Goal: Use online tool/utility: Utilize a website feature to perform a specific function

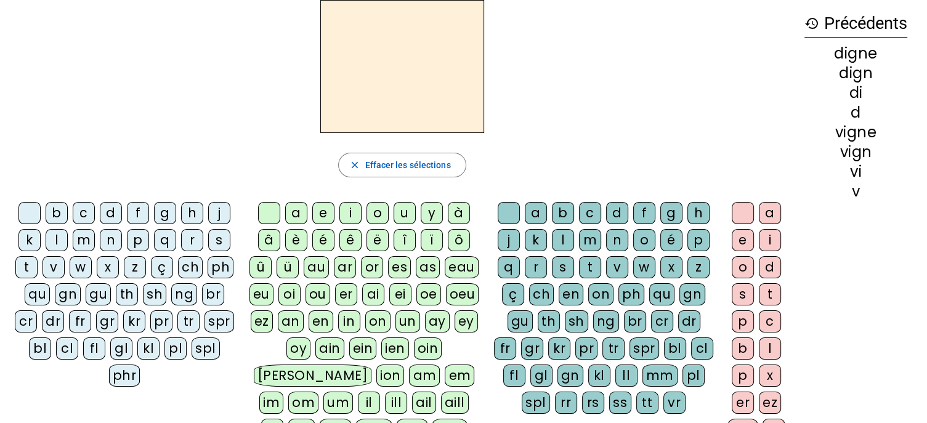
scroll to position [51, 0]
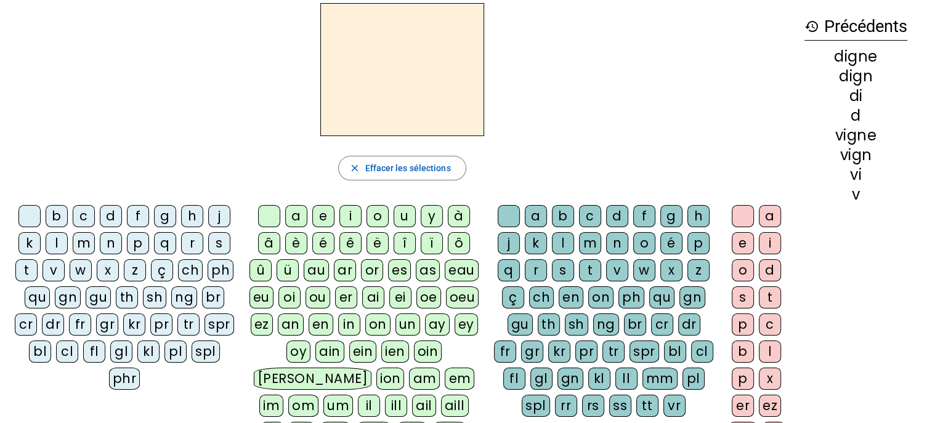
click at [215, 271] on div "ph" at bounding box center [221, 270] width 26 height 22
click at [298, 216] on div "a" at bounding box center [296, 216] width 22 height 22
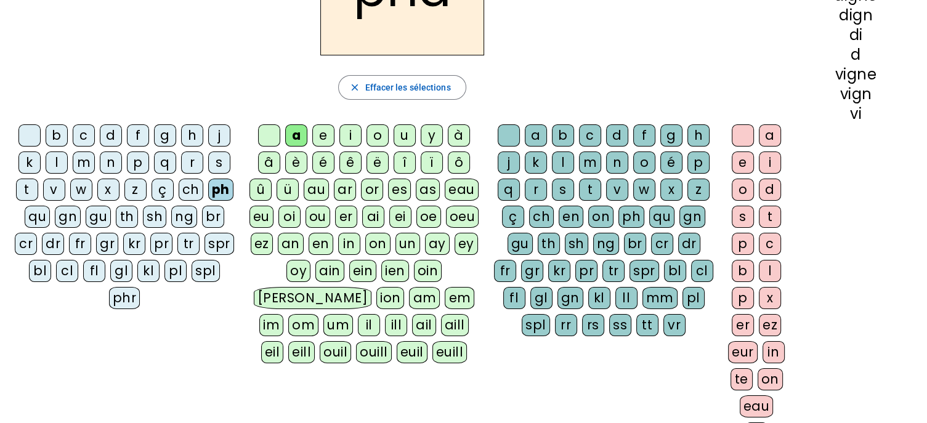
scroll to position [125, 0]
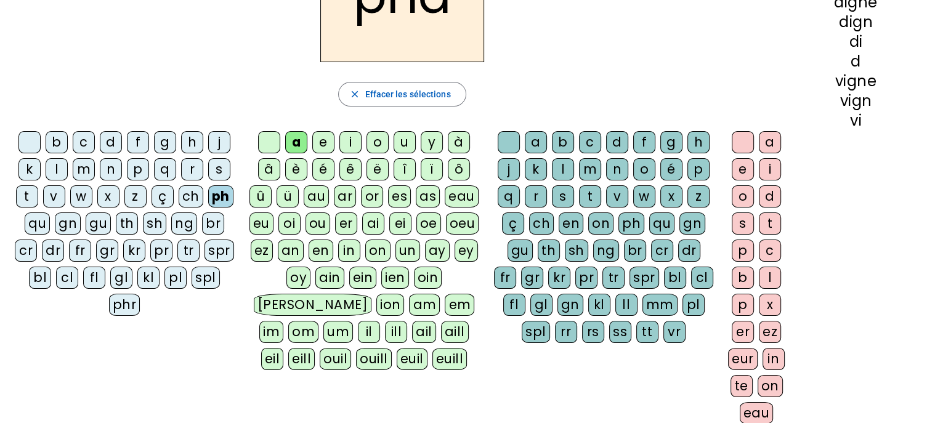
click at [530, 193] on div "r" at bounding box center [536, 196] width 22 height 22
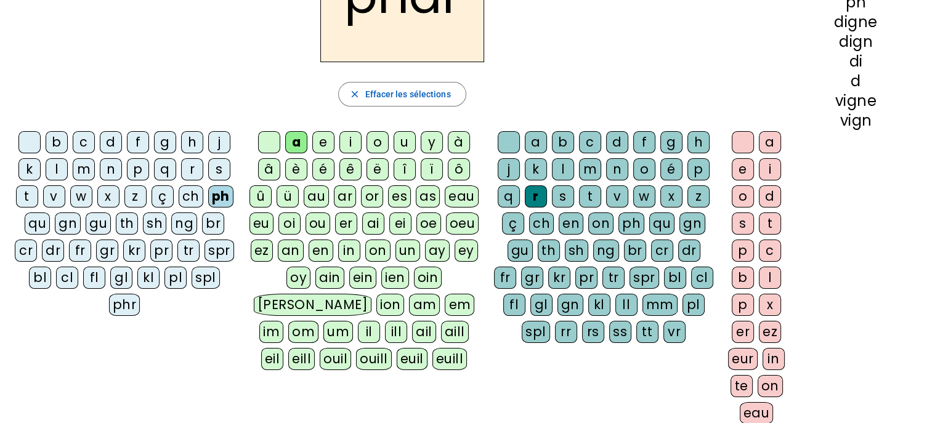
click at [742, 173] on div "e" at bounding box center [743, 169] width 22 height 22
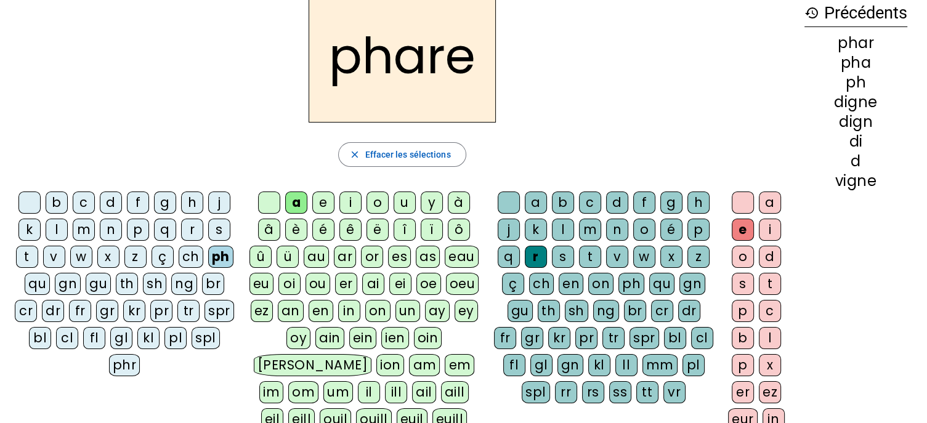
scroll to position [62, 0]
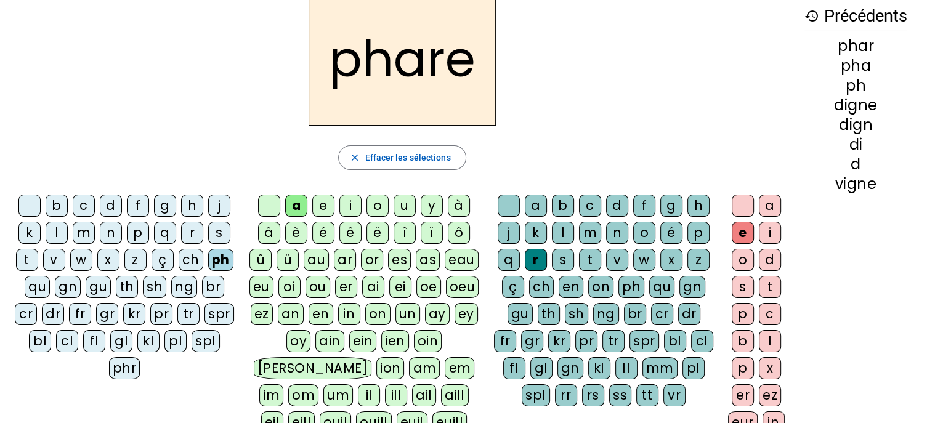
click at [444, 71] on h2 "phare" at bounding box center [402, 59] width 187 height 133
click at [424, 160] on span "Effacer les sélections" at bounding box center [408, 157] width 86 height 15
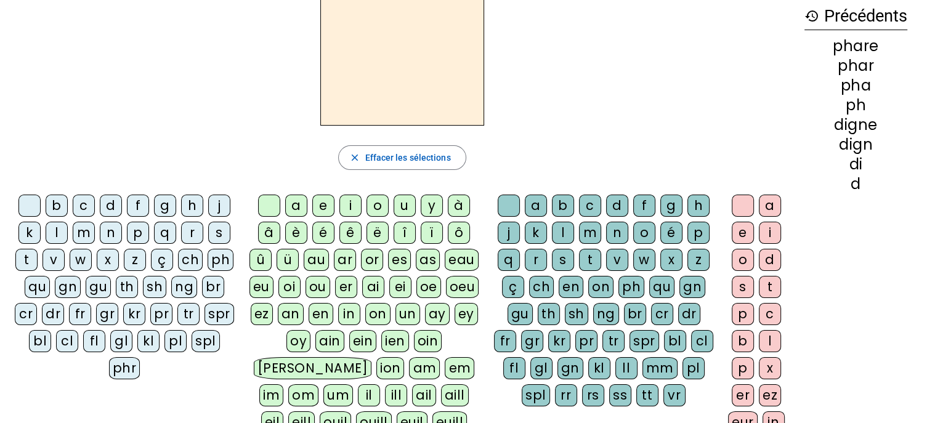
click at [224, 256] on div "ph" at bounding box center [221, 260] width 26 height 22
click at [299, 204] on div "a" at bounding box center [296, 206] width 22 height 22
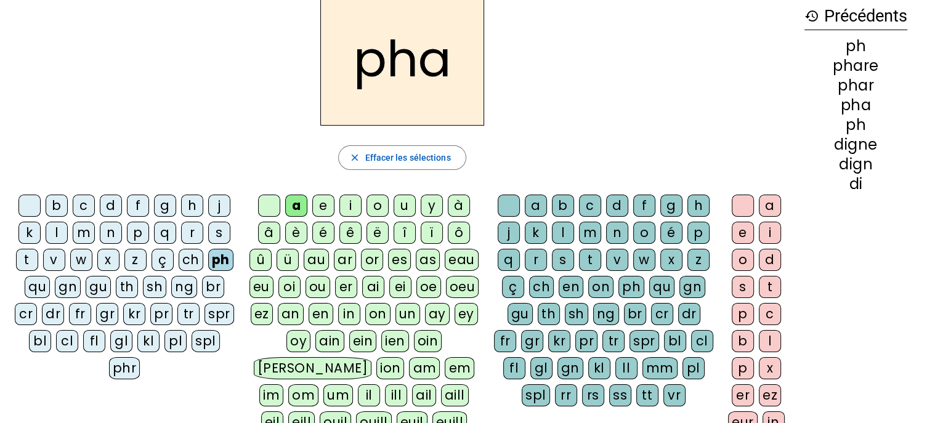
click at [564, 257] on div "s" at bounding box center [563, 260] width 22 height 22
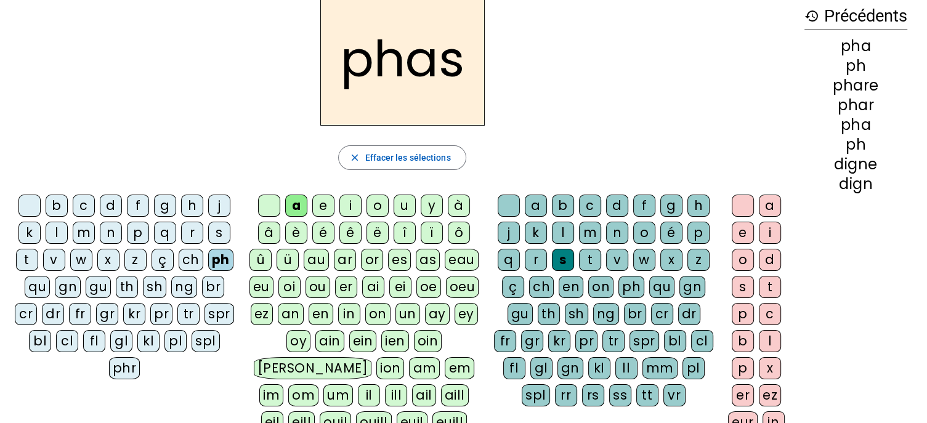
click at [747, 235] on div "e" at bounding box center [743, 233] width 22 height 22
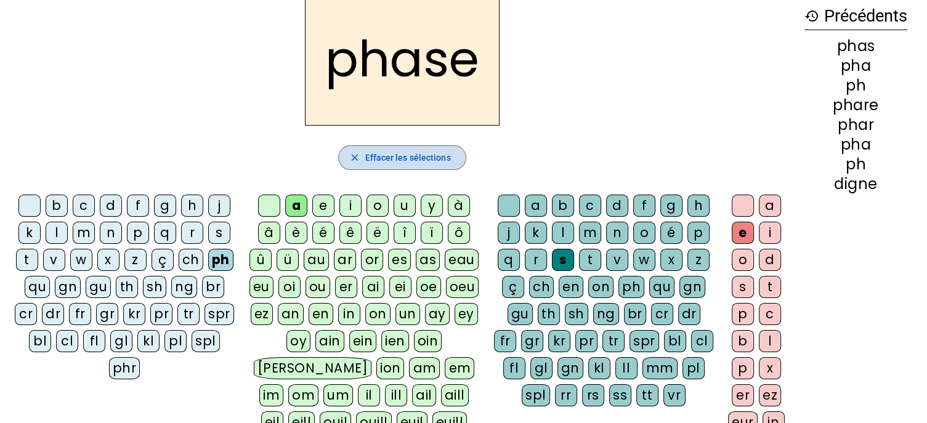
click at [416, 157] on span "Effacer les sélections" at bounding box center [408, 157] width 86 height 15
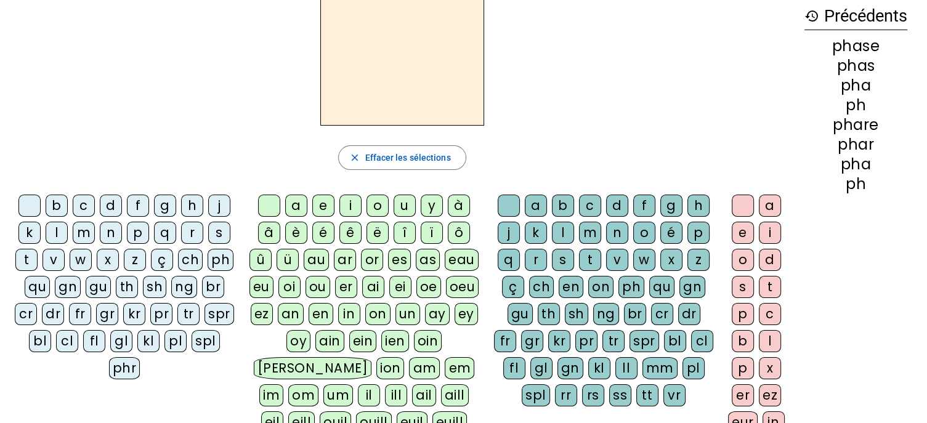
click at [225, 259] on div "ph" at bounding box center [221, 260] width 26 height 22
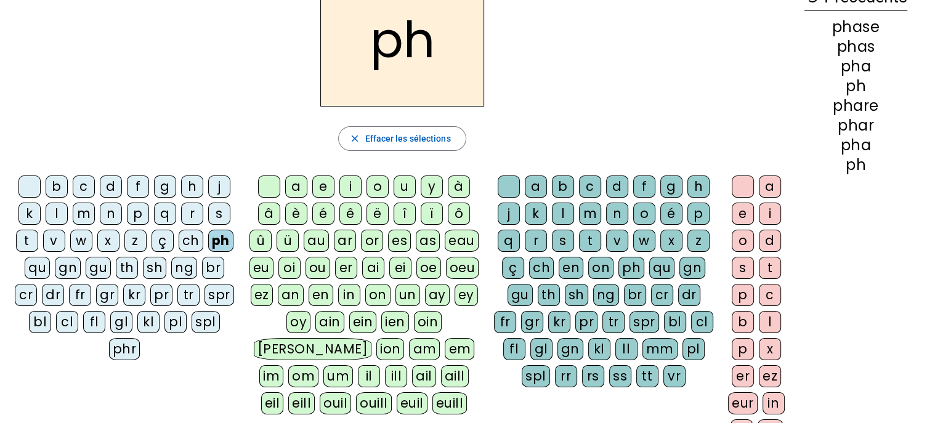
scroll to position [86, 0]
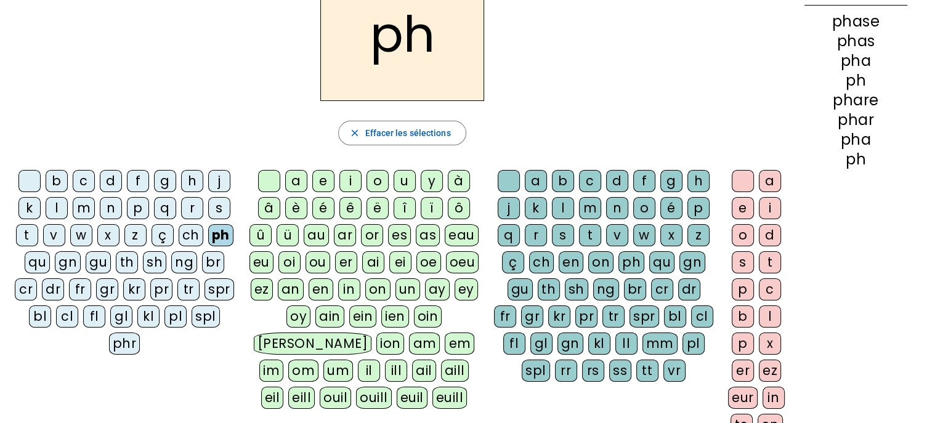
click at [535, 232] on div "r" at bounding box center [536, 235] width 22 height 22
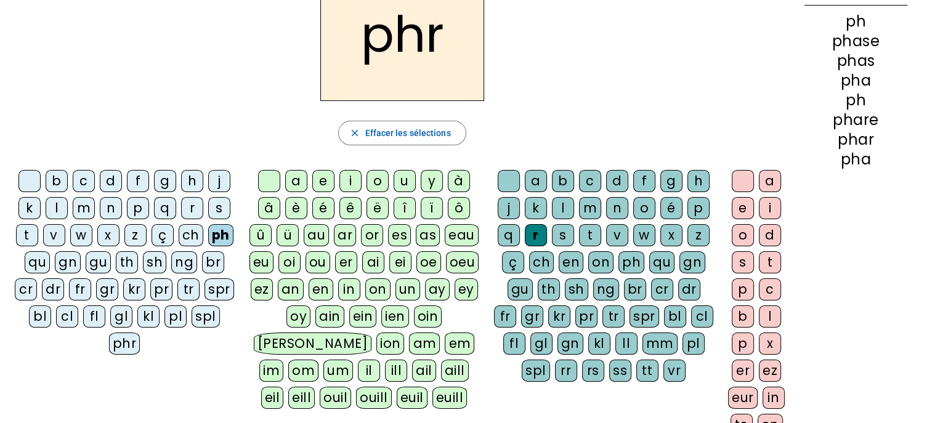
click at [772, 179] on div "a" at bounding box center [770, 181] width 22 height 22
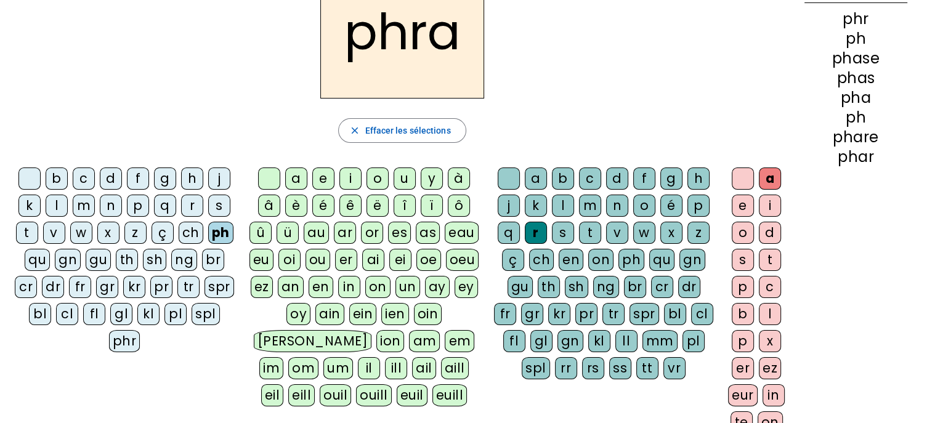
scroll to position [89, 0]
click at [420, 129] on span "Effacer les sélections" at bounding box center [408, 130] width 86 height 15
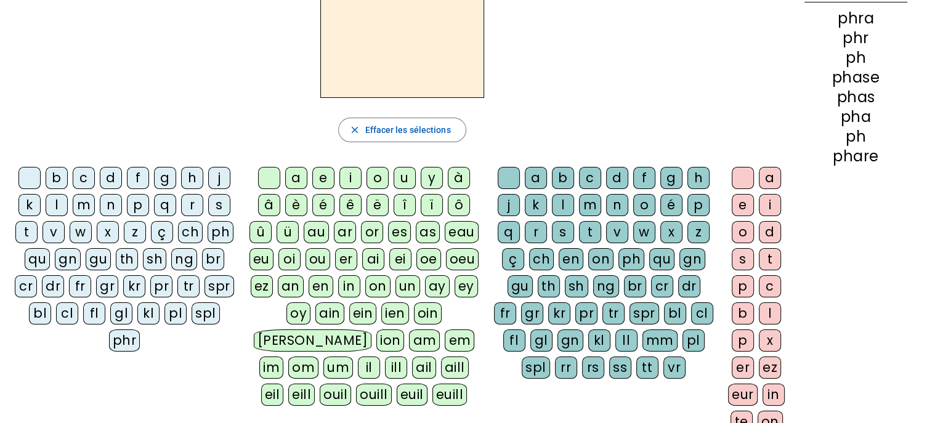
click at [213, 256] on div "br" at bounding box center [213, 259] width 22 height 22
click at [299, 174] on div "a" at bounding box center [296, 178] width 22 height 22
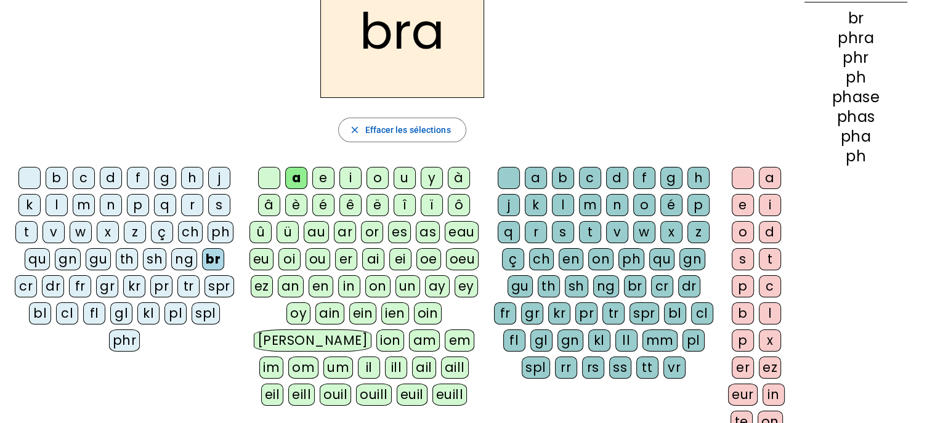
click at [566, 229] on div "s" at bounding box center [563, 232] width 22 height 22
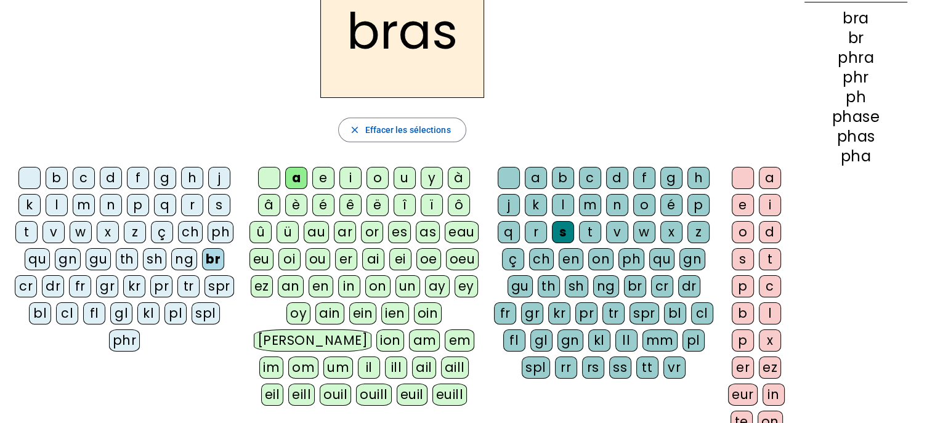
click at [747, 210] on div "e" at bounding box center [743, 205] width 22 height 22
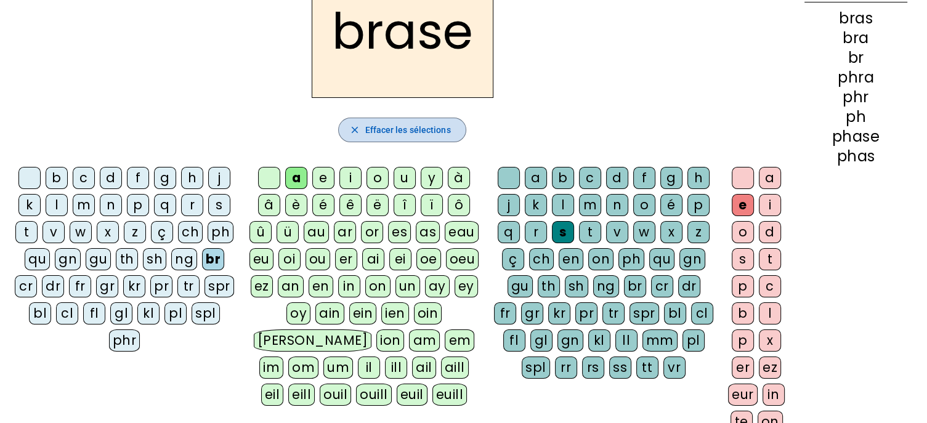
click at [416, 126] on span "Effacer les sélections" at bounding box center [408, 130] width 86 height 15
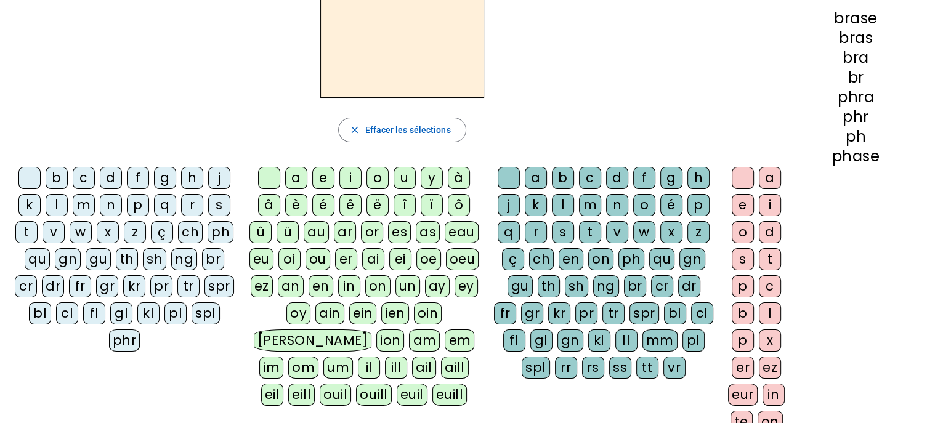
click at [190, 204] on div "r" at bounding box center [192, 205] width 22 height 22
click at [299, 177] on div "a" at bounding box center [296, 178] width 22 height 22
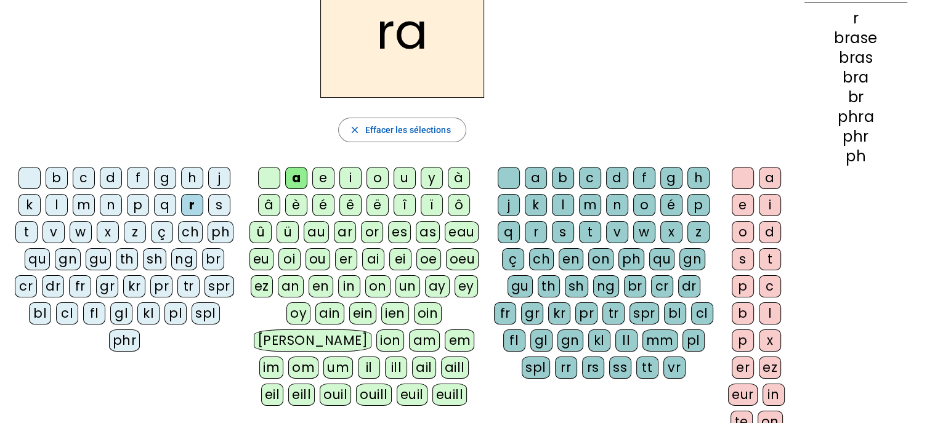
click at [565, 226] on div "s" at bounding box center [563, 232] width 22 height 22
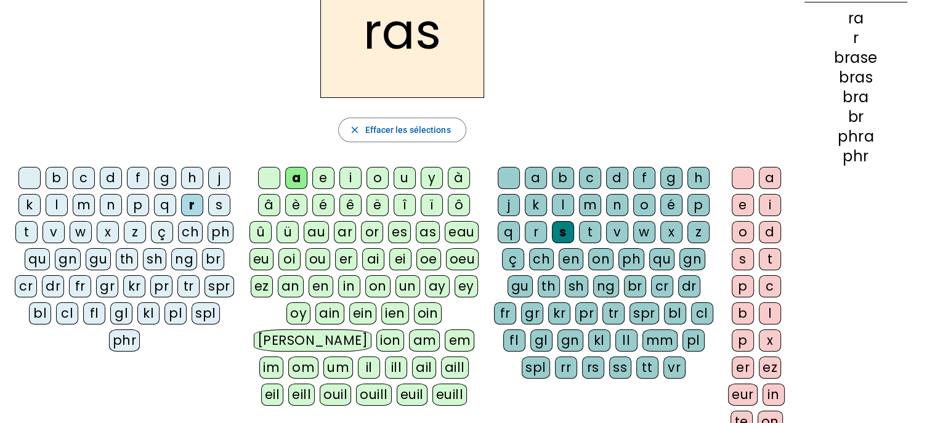
click at [737, 208] on div "e" at bounding box center [743, 205] width 22 height 22
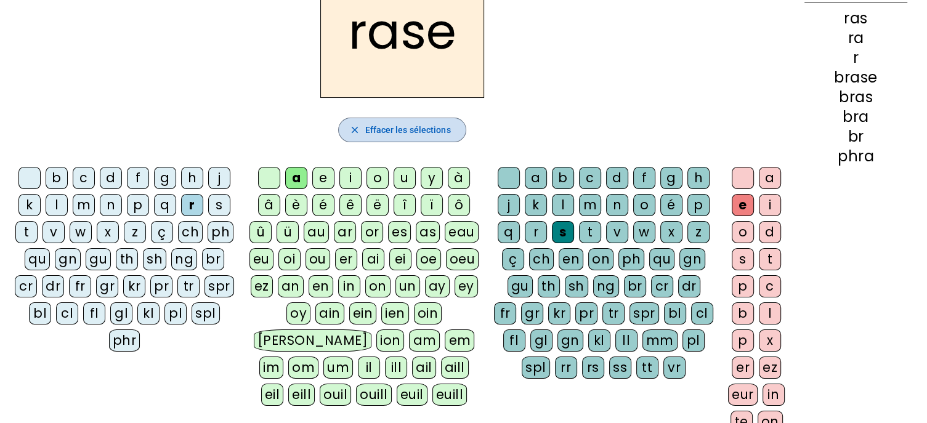
click at [416, 128] on span "Effacer les sélections" at bounding box center [408, 130] width 86 height 15
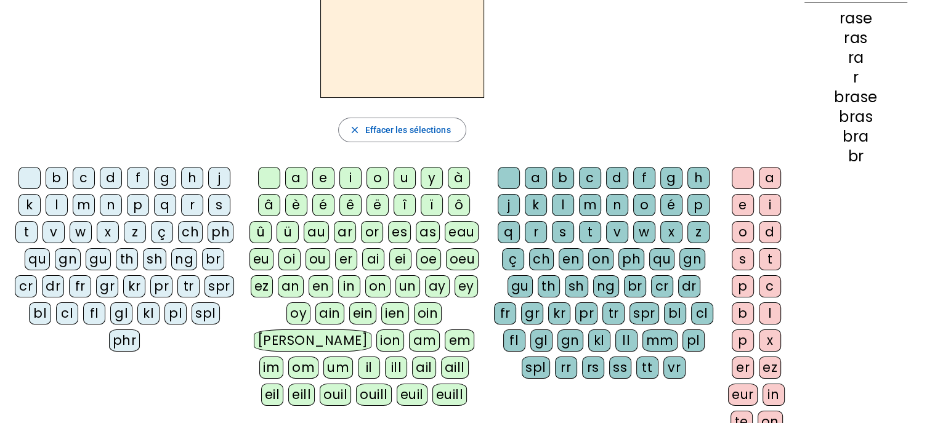
click at [57, 227] on div "v" at bounding box center [54, 232] width 22 height 22
click at [298, 182] on div "a" at bounding box center [296, 178] width 22 height 22
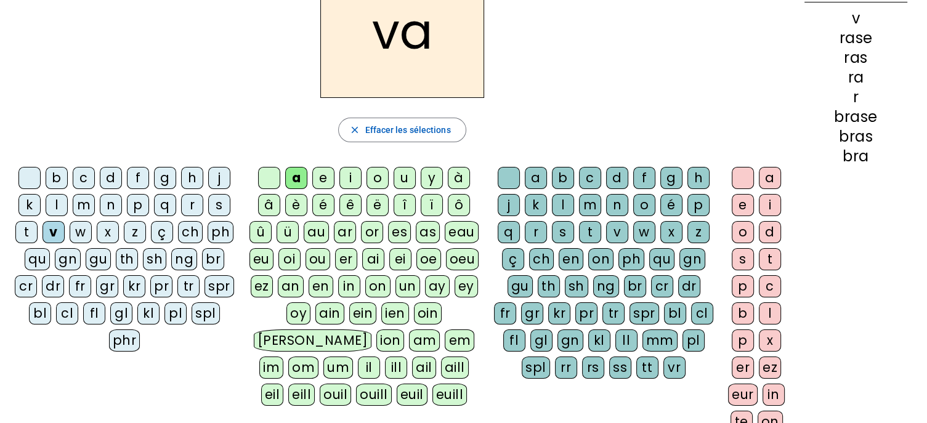
click at [558, 229] on div "s" at bounding box center [563, 232] width 22 height 22
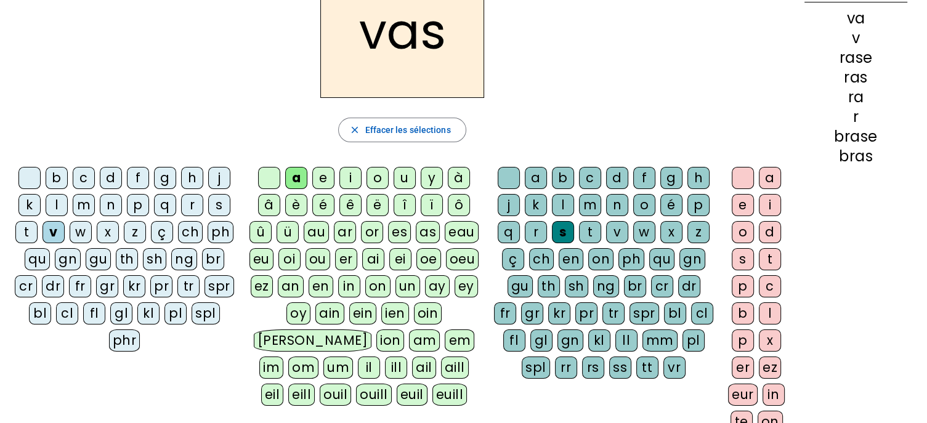
click at [744, 206] on div "e" at bounding box center [743, 205] width 22 height 22
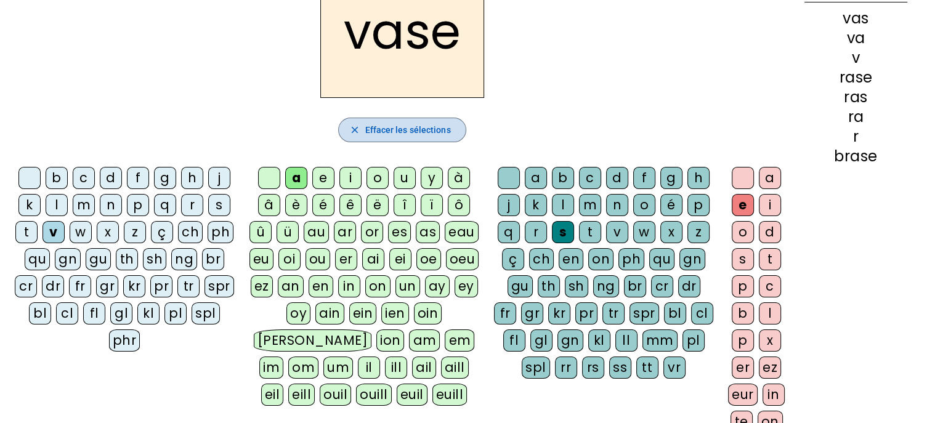
click at [407, 129] on span "Effacer les sélections" at bounding box center [408, 130] width 86 height 15
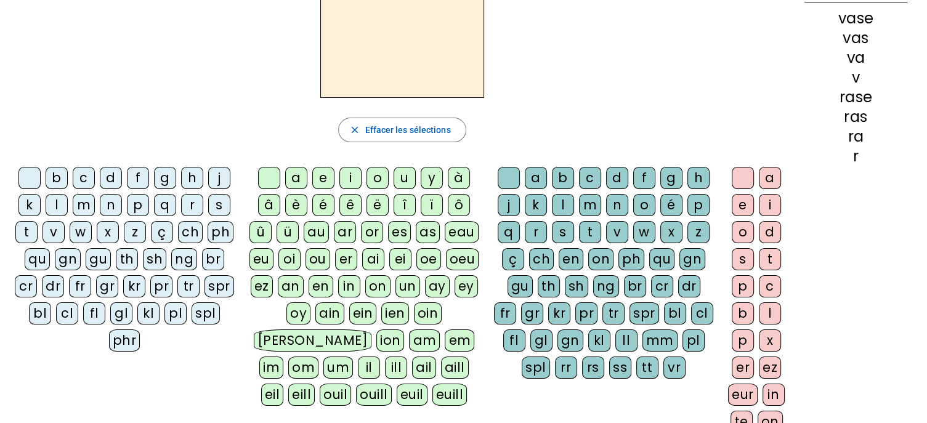
click at [84, 177] on div "c" at bounding box center [84, 178] width 22 height 22
click at [298, 179] on div "a" at bounding box center [296, 178] width 22 height 22
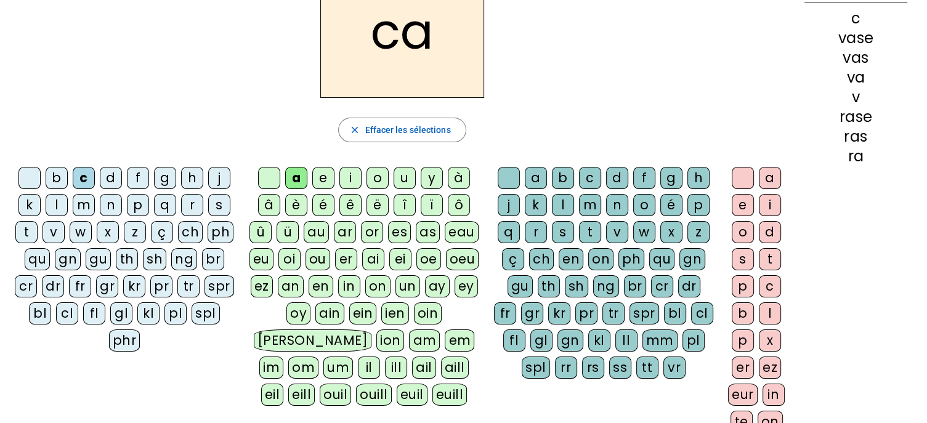
click at [566, 235] on div "s" at bounding box center [563, 232] width 22 height 22
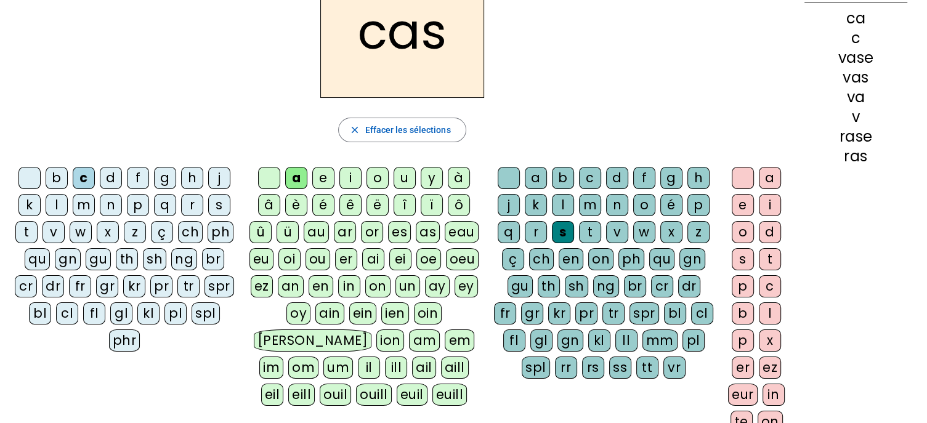
click at [741, 206] on div "e" at bounding box center [743, 205] width 22 height 22
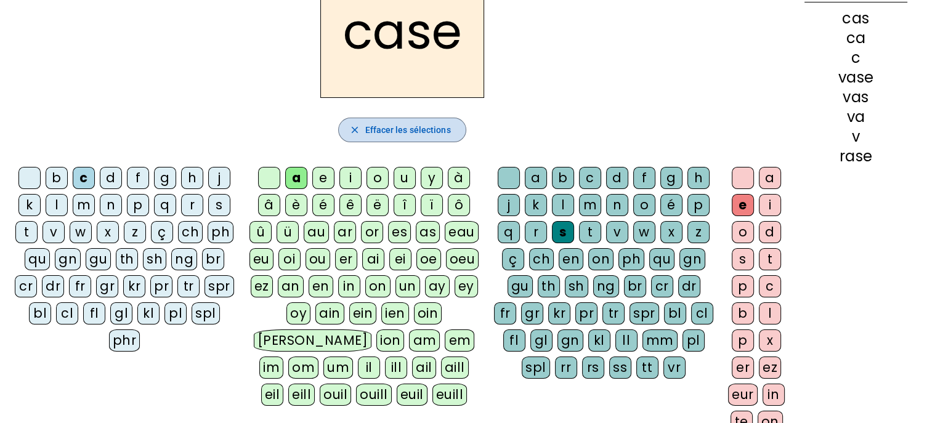
click at [415, 135] on span "Effacer les sélections" at bounding box center [408, 130] width 86 height 15
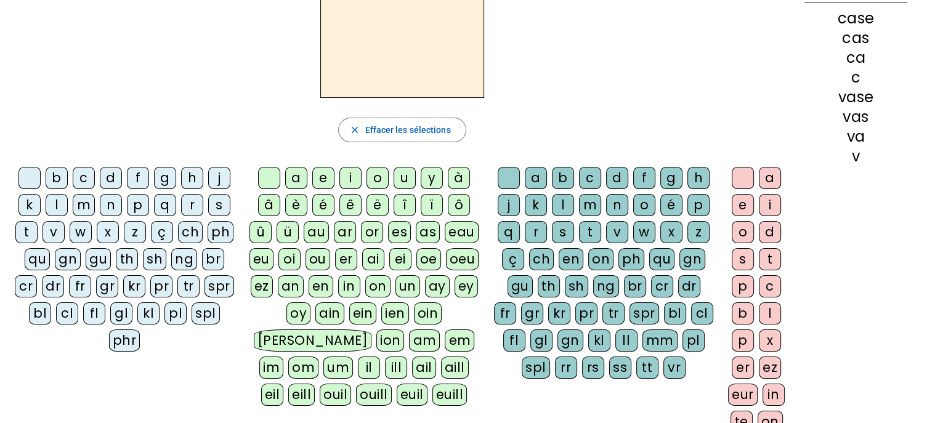
click at [81, 176] on div "c" at bounding box center [84, 178] width 22 height 22
click at [299, 178] on div "a" at bounding box center [296, 178] width 22 height 22
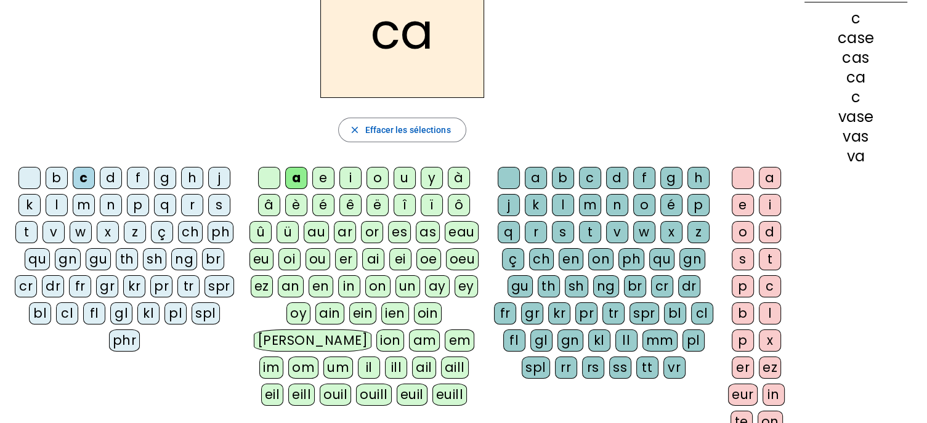
click at [619, 205] on div "n" at bounding box center [617, 205] width 22 height 22
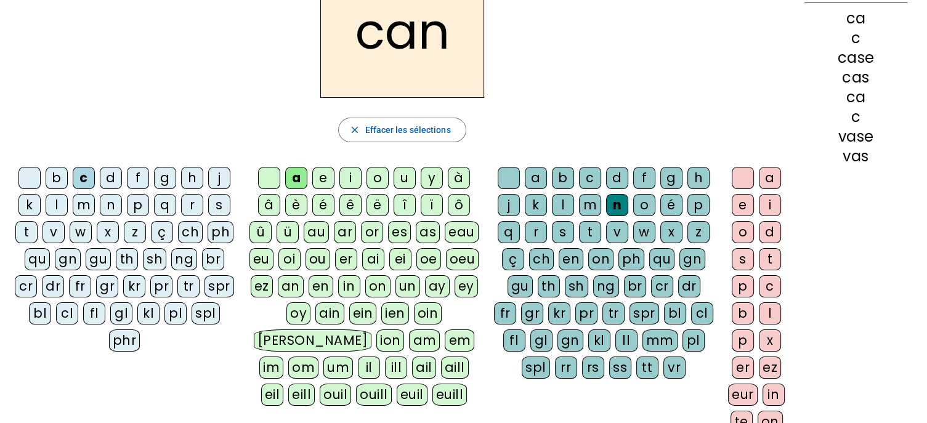
click at [743, 207] on div "e" at bounding box center [743, 205] width 22 height 22
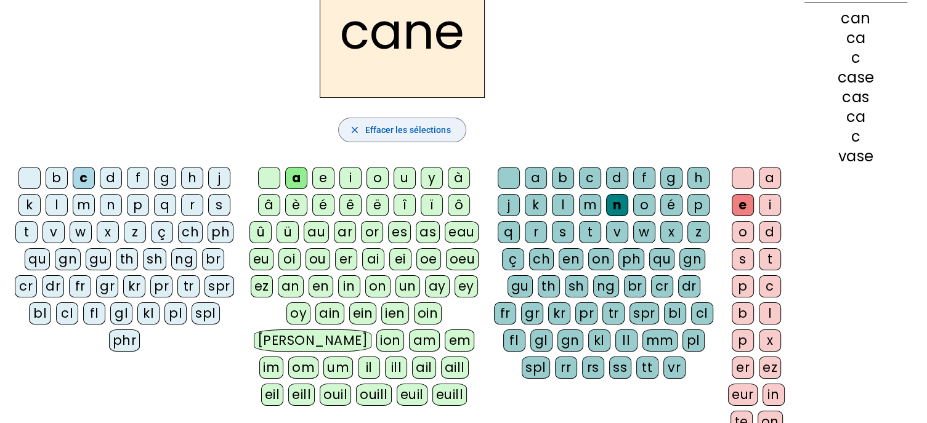
click at [411, 132] on span "Effacer les sélections" at bounding box center [408, 130] width 86 height 15
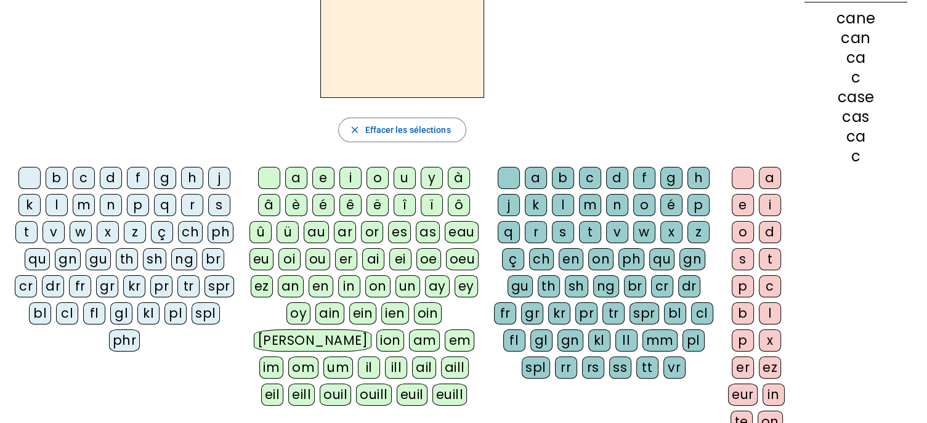
click at [135, 175] on div "f" at bounding box center [138, 178] width 22 height 22
click at [301, 176] on div "a" at bounding box center [296, 178] width 22 height 22
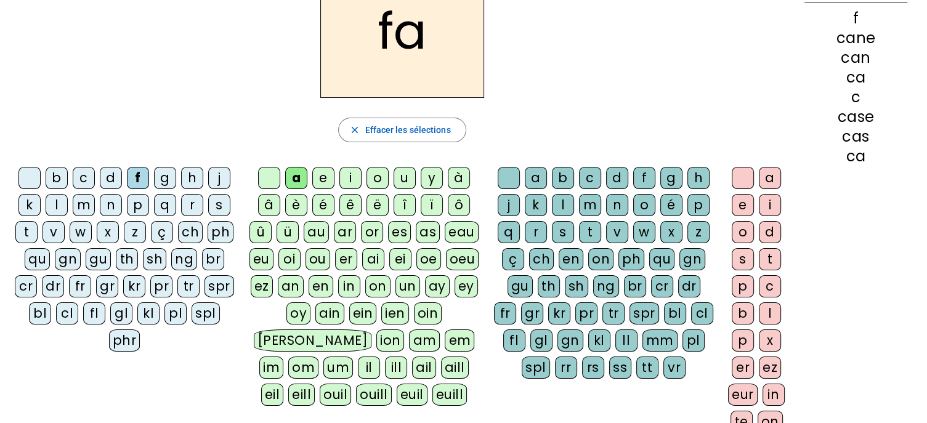
click at [614, 204] on div "n" at bounding box center [617, 205] width 22 height 22
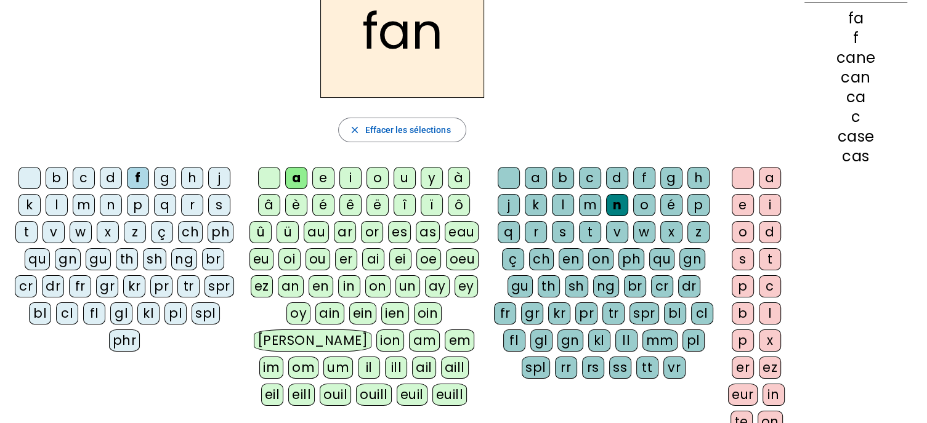
click at [741, 205] on div "e" at bounding box center [743, 205] width 22 height 22
